Goal: Task Accomplishment & Management: Use online tool/utility

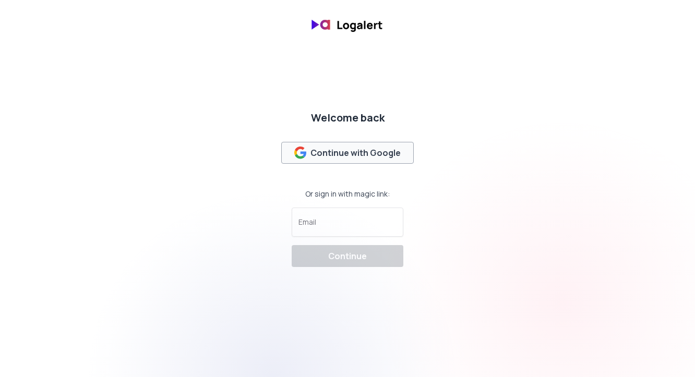
click at [349, 149] on div "Continue with Google" at bounding box center [347, 153] width 107 height 13
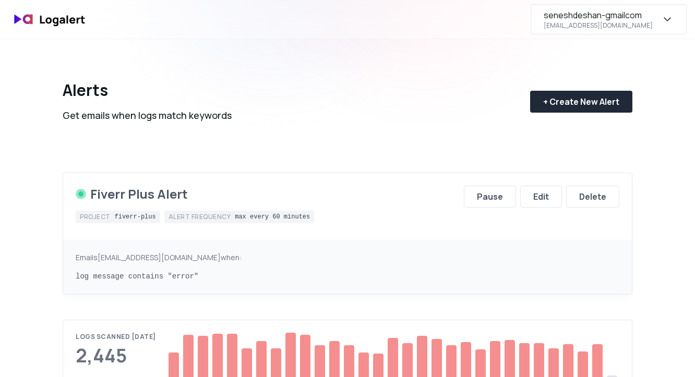
click at [665, 18] on icon "button" at bounding box center [667, 19] width 13 height 13
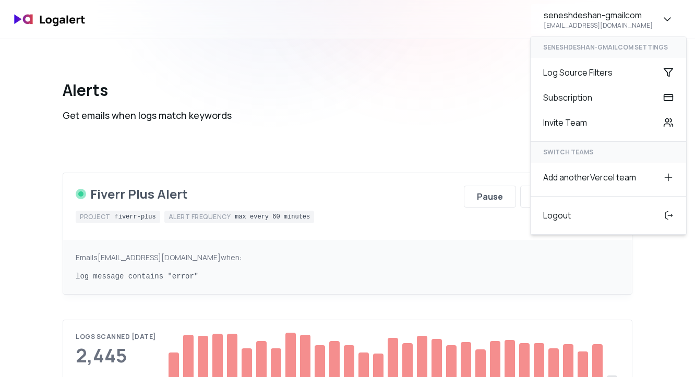
click at [433, 104] on div "Alerts Get emails when logs match keywords + Create New Alert" at bounding box center [347, 93] width 569 height 108
